Goal: Obtain resource: Download file/media

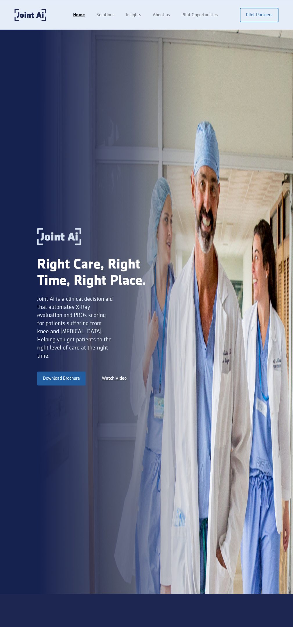
click at [61, 375] on link "Download Brochure" at bounding box center [61, 379] width 49 height 14
click at [263, 15] on link "Pilot Partners" at bounding box center [259, 15] width 39 height 15
